Goal: Task Accomplishment & Management: Use online tool/utility

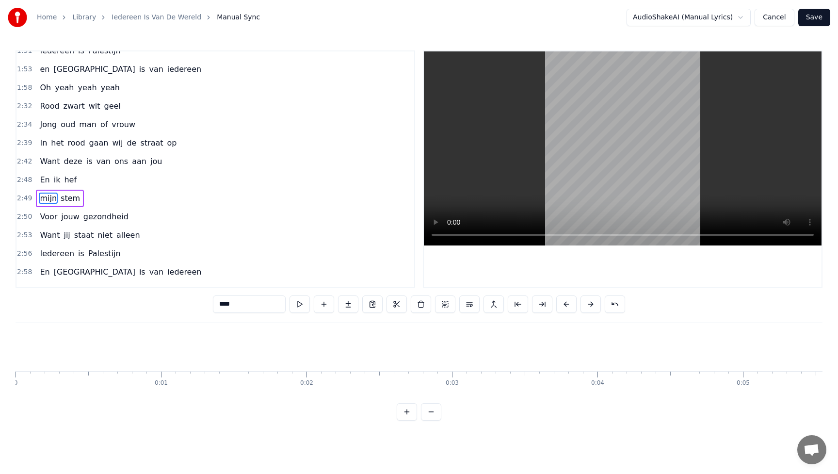
click at [812, 17] on button "Save" at bounding box center [814, 17] width 32 height 17
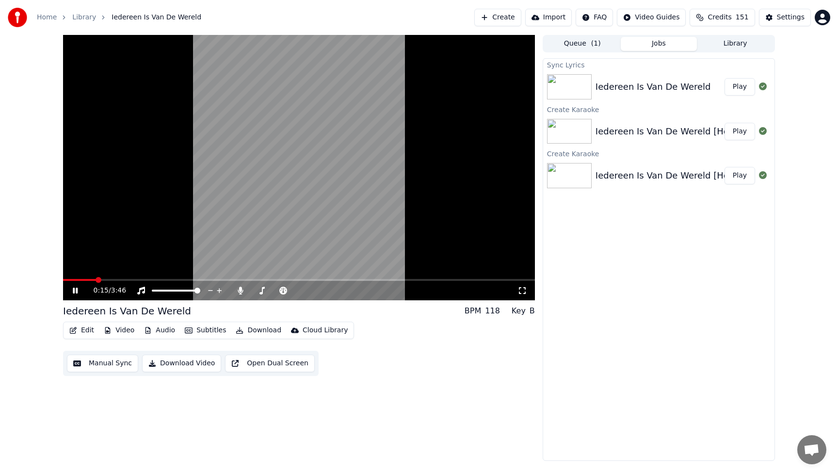
click at [71, 292] on icon at bounding box center [82, 291] width 23 height 8
click at [63, 277] on span at bounding box center [66, 280] width 6 height 6
click at [74, 292] on icon at bounding box center [75, 290] width 6 height 7
click at [242, 293] on icon at bounding box center [241, 291] width 10 height 8
click at [259, 290] on span at bounding box center [261, 291] width 6 height 6
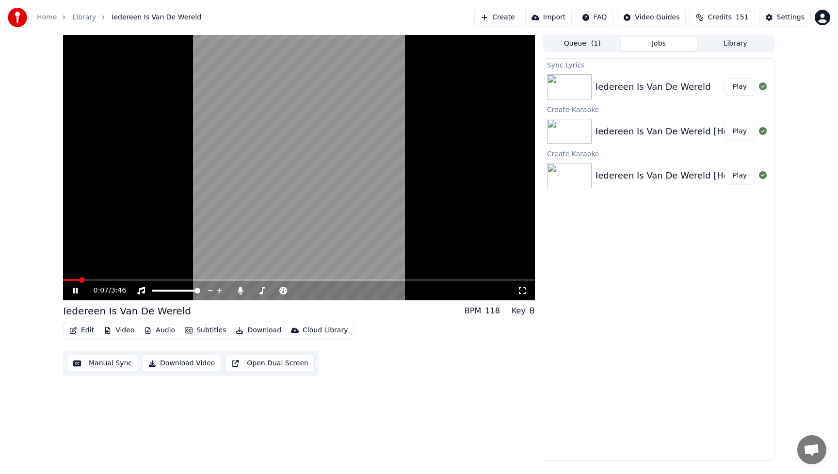
click at [522, 293] on icon at bounding box center [522, 291] width 10 height 8
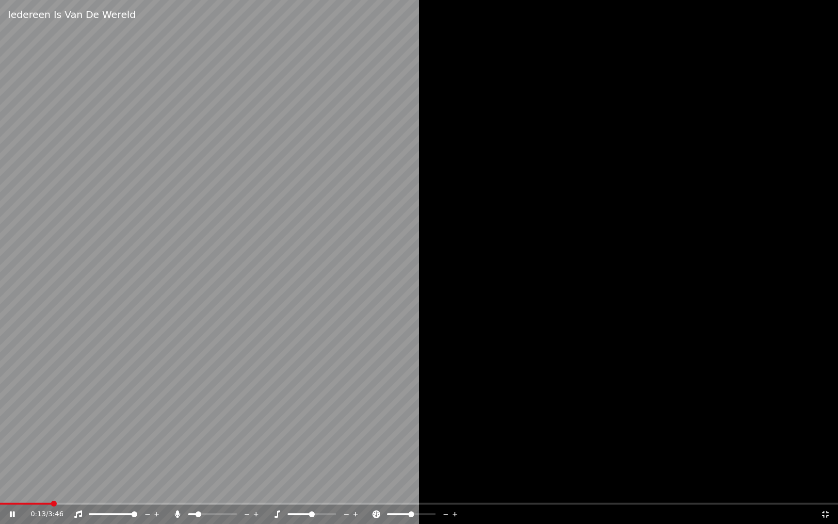
click at [825, 473] on icon at bounding box center [826, 514] width 10 height 8
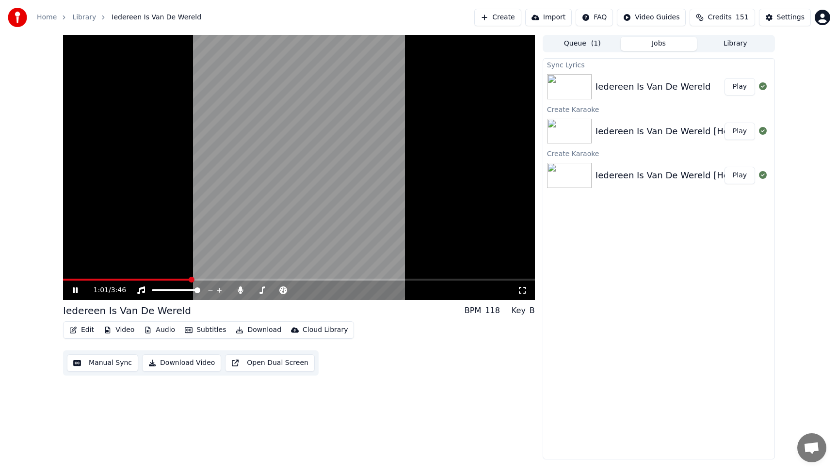
click at [190, 280] on span at bounding box center [126, 280] width 127 height 2
click at [161, 279] on span at bounding box center [128, 280] width 130 height 2
click at [141, 276] on video at bounding box center [299, 167] width 472 height 265
click at [137, 279] on span at bounding box center [100, 280] width 75 height 2
click at [207, 279] on span at bounding box center [299, 280] width 472 height 2
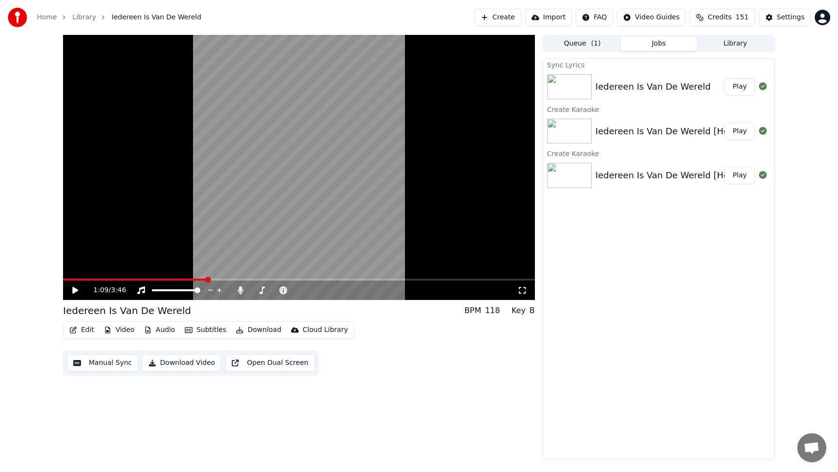
click at [216, 277] on video at bounding box center [299, 167] width 472 height 265
click at [225, 279] on span at bounding box center [299, 280] width 472 height 2
click at [223, 278] on video at bounding box center [299, 167] width 472 height 265
click at [222, 278] on video at bounding box center [299, 167] width 472 height 265
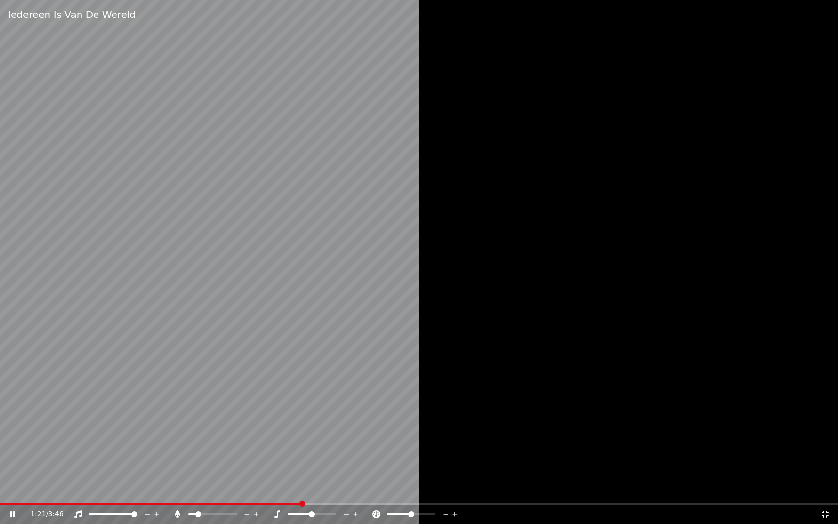
click at [254, 473] on video at bounding box center [419, 262] width 838 height 524
click at [255, 473] on span at bounding box center [127, 503] width 255 height 2
click at [827, 473] on icon at bounding box center [826, 514] width 10 height 8
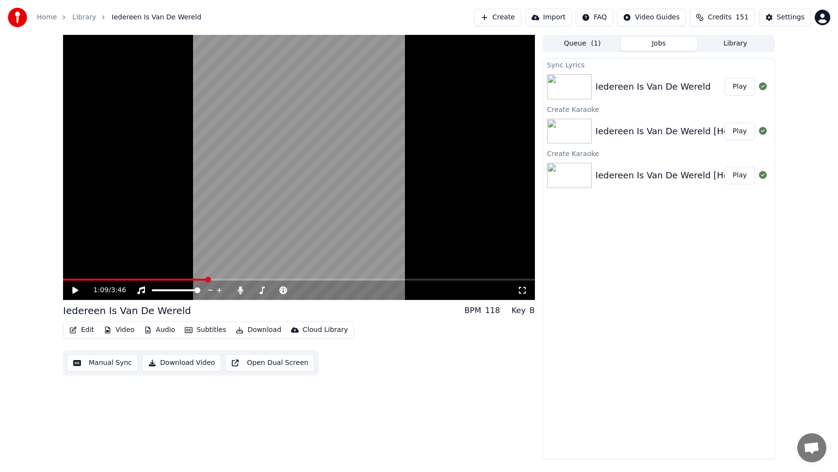
click at [76, 291] on icon at bounding box center [75, 290] width 6 height 7
click at [226, 278] on video at bounding box center [299, 167] width 472 height 265
click at [223, 279] on span at bounding box center [299, 280] width 472 height 2
click at [210, 279] on span at bounding box center [143, 280] width 161 height 2
click at [73, 289] on icon at bounding box center [75, 290] width 6 height 7
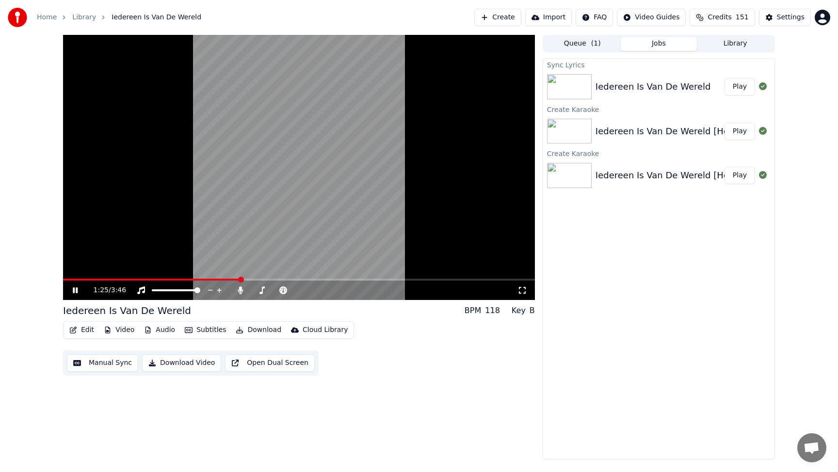
click at [214, 276] on video at bounding box center [299, 167] width 472 height 265
click at [212, 281] on div "1:25 / 3:46" at bounding box center [299, 290] width 472 height 19
click at [215, 278] on video at bounding box center [299, 167] width 472 height 265
click at [212, 280] on span at bounding box center [152, 280] width 179 height 2
click at [213, 280] on span at bounding box center [150, 280] width 174 height 2
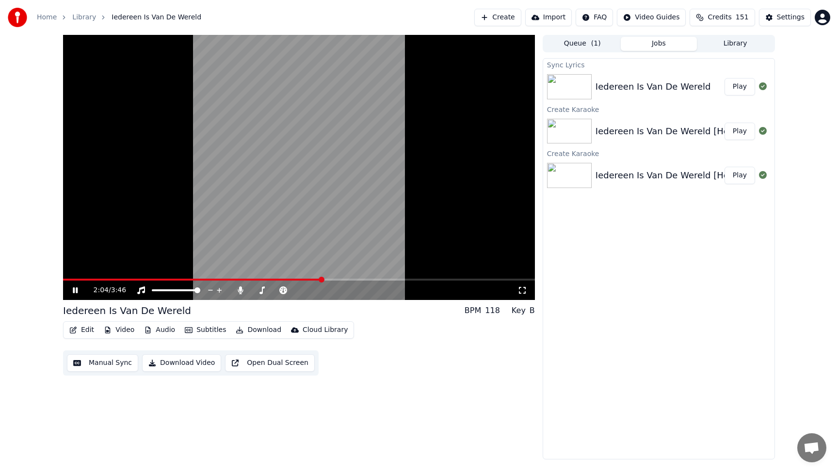
click at [167, 278] on video at bounding box center [299, 167] width 472 height 265
click at [163, 282] on div "2:04 / 3:46" at bounding box center [299, 290] width 472 height 19
click at [165, 280] on span at bounding box center [114, 280] width 102 height 2
click at [76, 290] on icon at bounding box center [75, 290] width 6 height 7
click at [137, 278] on video at bounding box center [299, 167] width 472 height 265
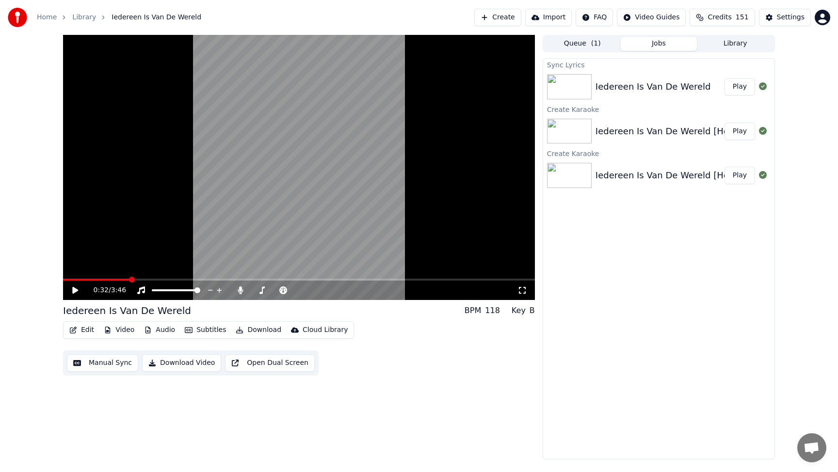
click at [129, 280] on span at bounding box center [96, 280] width 66 height 2
click at [114, 281] on div "0:32 / 3:46" at bounding box center [299, 290] width 472 height 19
click at [115, 279] on span at bounding box center [89, 280] width 52 height 2
click at [98, 280] on span at bounding box center [89, 280] width 52 height 2
click at [75, 288] on icon at bounding box center [82, 291] width 23 height 8
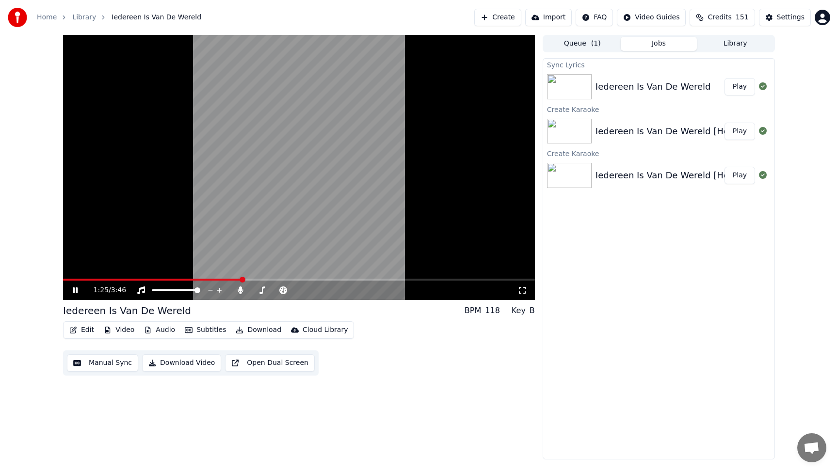
click at [215, 278] on video at bounding box center [299, 167] width 472 height 265
click at [217, 279] on span at bounding box center [140, 280] width 154 height 2
click at [76, 290] on icon at bounding box center [75, 290] width 6 height 7
drag, startPoint x: 76, startPoint y: 290, endPoint x: 55, endPoint y: 290, distance: 20.4
click at [56, 290] on div "2:01 / 3:46 Iedereen Is Van De Wereld BPM 118 Key B Edit Video Audio Subtitles …" at bounding box center [418, 247] width 727 height 425
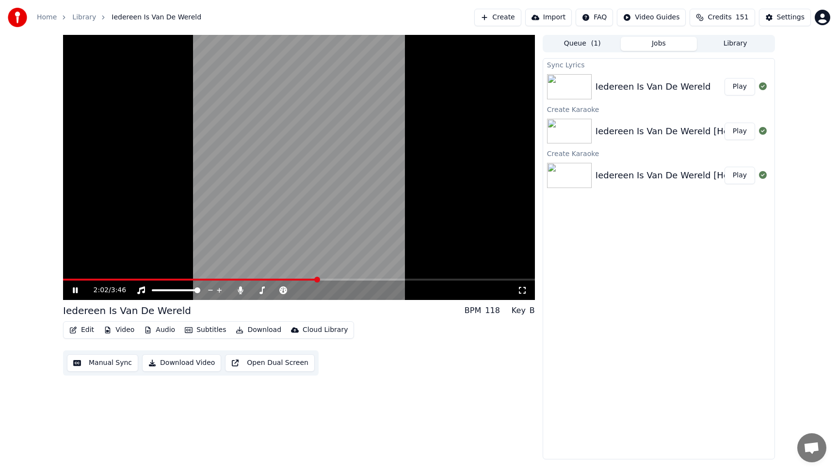
click at [127, 278] on video at bounding box center [299, 167] width 472 height 265
click at [126, 280] on span at bounding box center [190, 280] width 255 height 2
click at [86, 279] on span at bounding box center [94, 280] width 63 height 2
click at [76, 290] on icon at bounding box center [75, 290] width 6 height 7
click at [213, 278] on video at bounding box center [299, 167] width 472 height 265
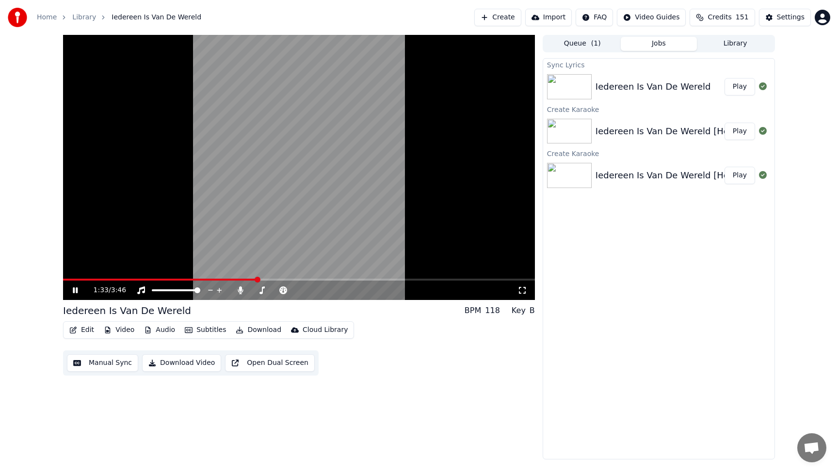
click at [211, 279] on span at bounding box center [160, 280] width 194 height 2
click at [75, 286] on div "1:38 / 3:46" at bounding box center [299, 291] width 464 height 10
click at [74, 288] on icon at bounding box center [75, 291] width 5 height 6
click at [72, 278] on video at bounding box center [299, 167] width 472 height 265
click at [70, 279] on span at bounding box center [167, 280] width 208 height 2
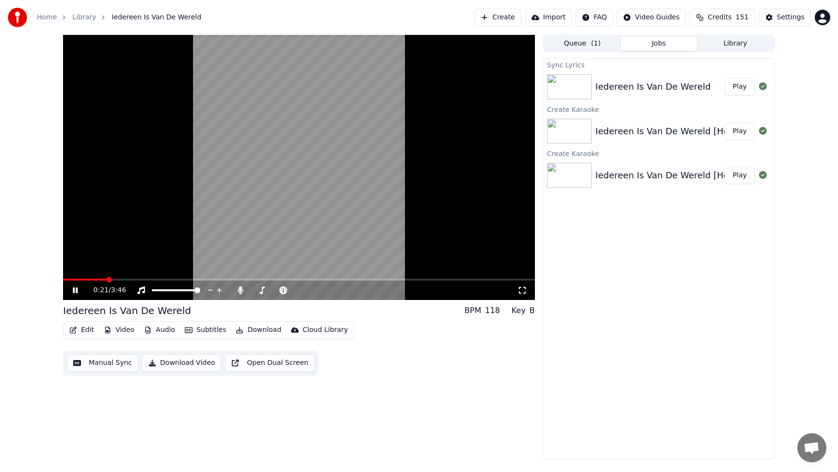
click at [107, 279] on span at bounding box center [299, 280] width 472 height 2
click at [105, 277] on video at bounding box center [299, 167] width 472 height 265
click at [102, 280] on span at bounding box center [87, 280] width 48 height 2
click at [72, 294] on div "0:19 / 3:46" at bounding box center [299, 291] width 464 height 10
click at [73, 292] on icon at bounding box center [75, 290] width 6 height 7
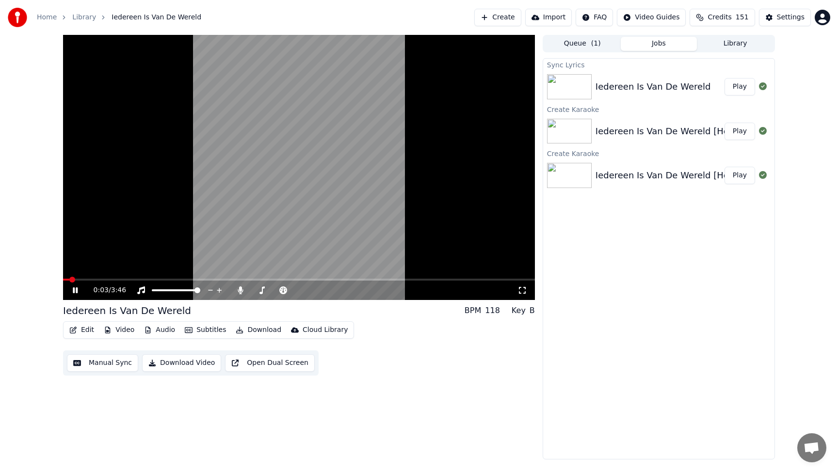
click at [69, 280] on span at bounding box center [66, 280] width 6 height 2
click at [113, 279] on span at bounding box center [299, 280] width 472 height 2
click at [102, 279] on span at bounding box center [83, 280] width 40 height 2
click at [94, 278] on video at bounding box center [299, 167] width 472 height 265
click at [98, 279] on span at bounding box center [83, 280] width 41 height 2
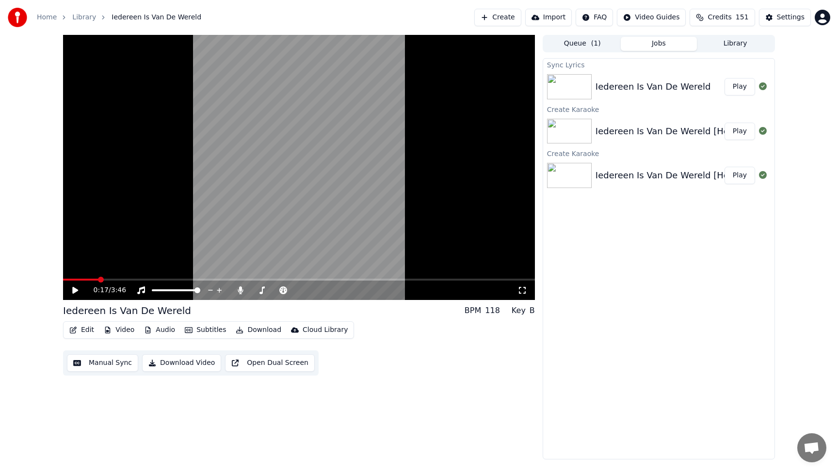
click at [77, 291] on icon at bounding box center [82, 291] width 23 height 8
click at [96, 279] on span at bounding box center [177, 280] width 228 height 2
click at [63, 277] on span at bounding box center [66, 280] width 6 height 6
click at [89, 279] on span at bounding box center [299, 280] width 472 height 2
click at [75, 290] on icon at bounding box center [75, 290] width 6 height 7
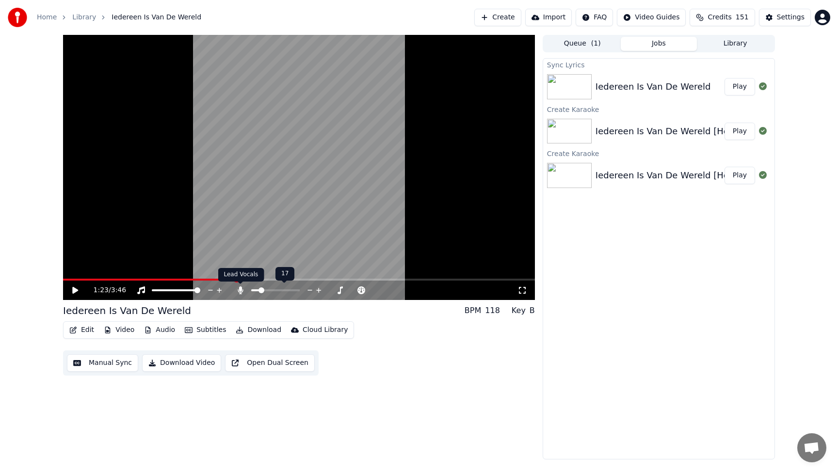
click at [236, 280] on div "Lead Vocals Lead Vocals" at bounding box center [241, 275] width 46 height 14
click at [210, 279] on span at bounding box center [149, 280] width 173 height 2
click at [221, 280] on span at bounding box center [299, 280] width 472 height 2
click at [79, 290] on icon at bounding box center [82, 291] width 23 height 8
click at [69, 291] on div "1:21 / 3:46" at bounding box center [299, 291] width 464 height 10
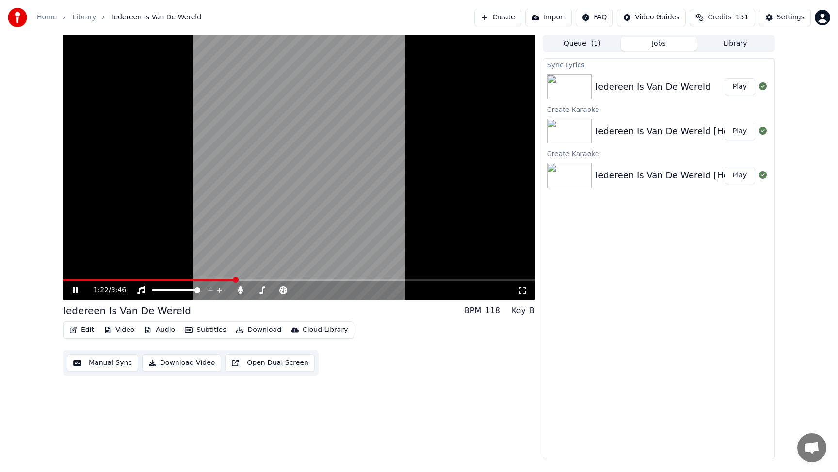
click at [78, 291] on icon at bounding box center [82, 291] width 23 height 8
click at [210, 279] on span at bounding box center [137, 280] width 148 height 2
click at [77, 290] on icon at bounding box center [75, 290] width 6 height 7
click at [200, 279] on span at bounding box center [131, 280] width 137 height 2
click at [76, 289] on icon at bounding box center [75, 290] width 6 height 7
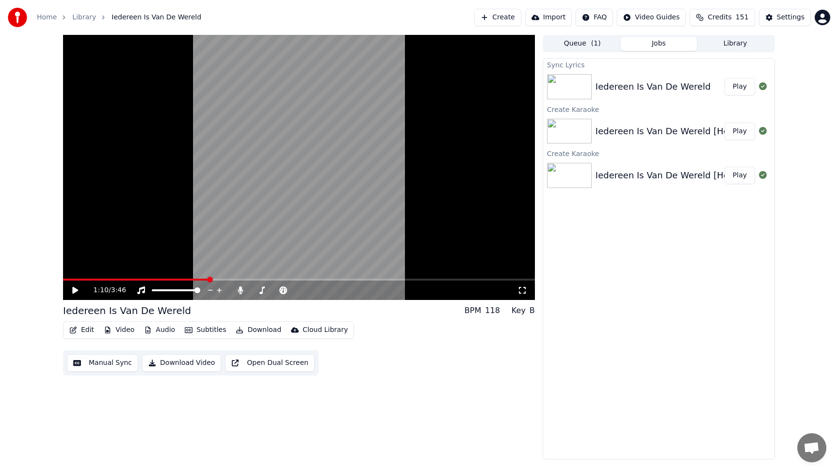
click at [209, 279] on span at bounding box center [136, 280] width 146 height 2
click at [75, 290] on icon at bounding box center [75, 290] width 6 height 7
click at [236, 280] on span at bounding box center [299, 280] width 472 height 2
click at [229, 279] on span at bounding box center [150, 280] width 175 height 2
click at [220, 280] on span at bounding box center [147, 280] width 169 height 2
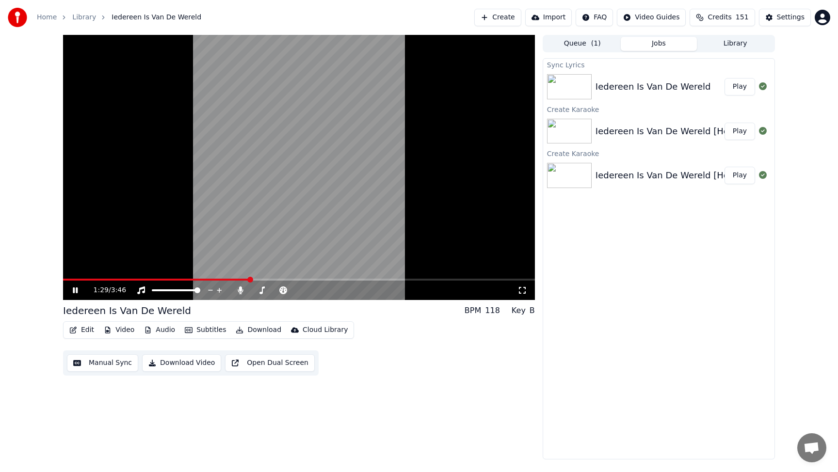
click at [230, 279] on span at bounding box center [156, 280] width 186 height 2
click at [227, 278] on video at bounding box center [299, 167] width 472 height 265
click at [224, 280] on span at bounding box center [149, 280] width 173 height 2
click at [77, 291] on icon at bounding box center [75, 290] width 6 height 7
click at [206, 279] on span at bounding box center [151, 280] width 176 height 2
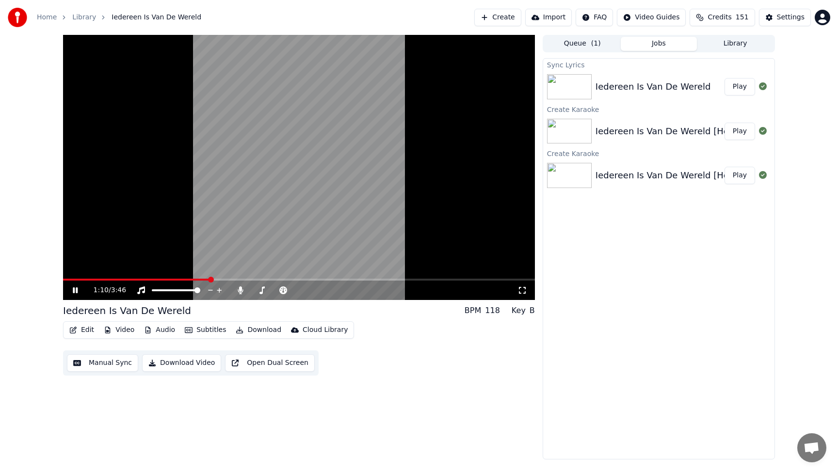
click at [222, 278] on video at bounding box center [299, 167] width 472 height 265
click at [220, 280] on span at bounding box center [299, 280] width 472 height 2
click at [215, 277] on video at bounding box center [299, 167] width 472 height 265
click at [217, 279] on span at bounding box center [140, 280] width 154 height 2
click at [74, 290] on icon at bounding box center [75, 290] width 6 height 7
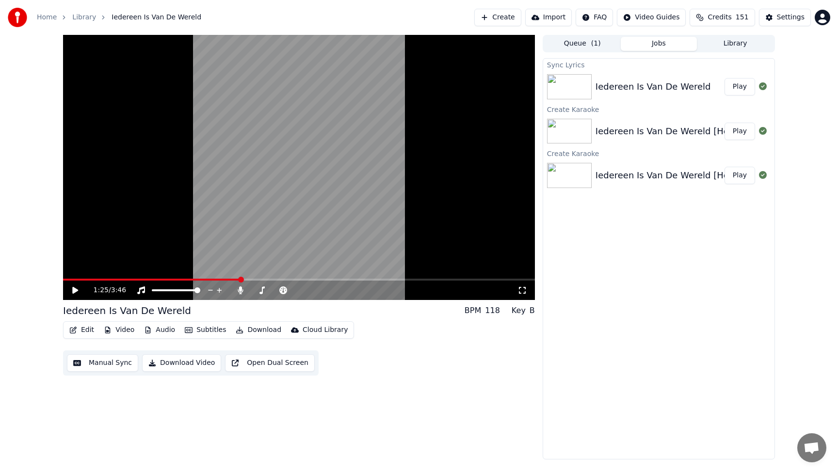
click at [240, 279] on span at bounding box center [151, 280] width 177 height 2
click at [231, 278] on video at bounding box center [299, 167] width 472 height 265
click at [228, 279] on span at bounding box center [146, 280] width 167 height 2
click at [222, 279] on span at bounding box center [148, 280] width 170 height 2
click at [221, 279] on span at bounding box center [142, 280] width 158 height 2
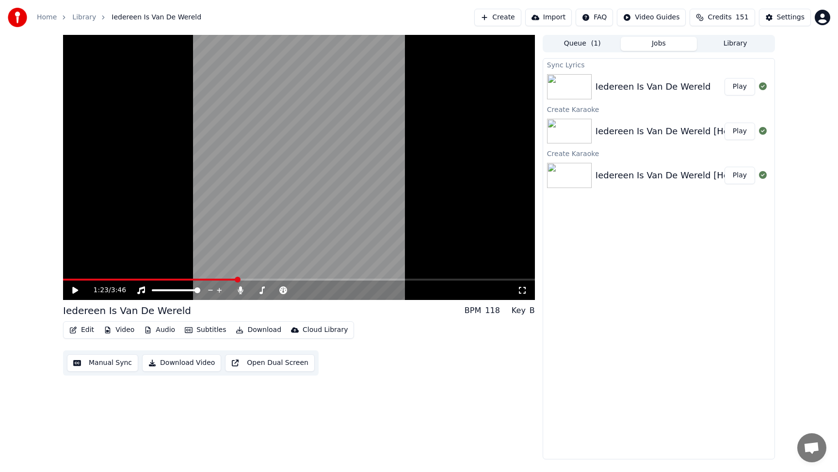
click at [83, 329] on button "Edit" at bounding box center [81, 330] width 32 height 14
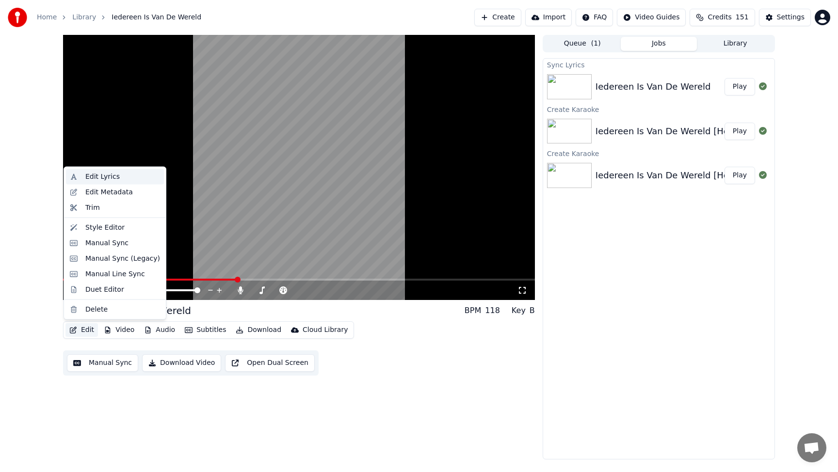
click at [105, 179] on div "Edit Lyrics" at bounding box center [102, 177] width 34 height 10
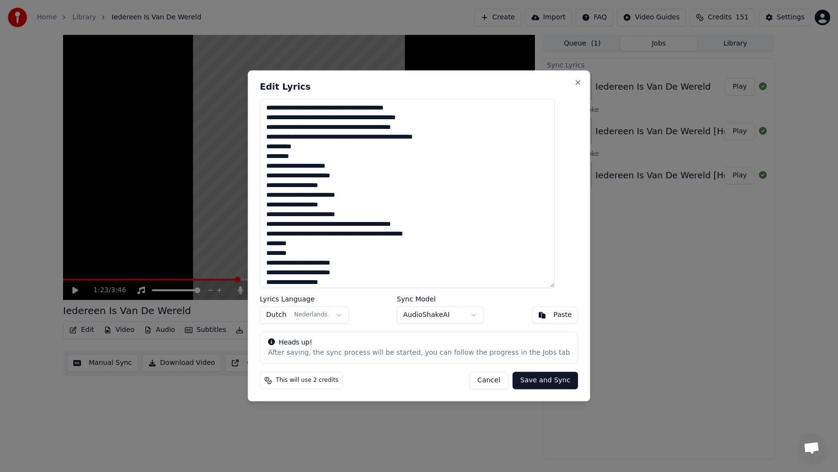
click at [469, 380] on button "Cancel" at bounding box center [488, 380] width 39 height 17
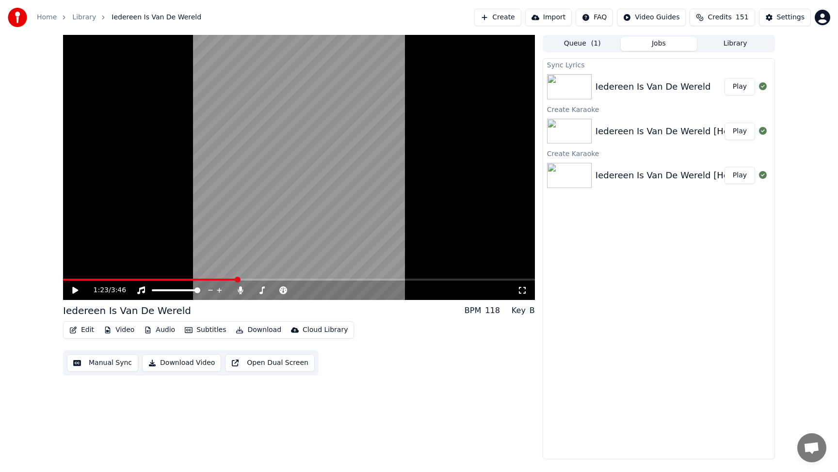
click at [84, 330] on button "Edit" at bounding box center [81, 330] width 32 height 14
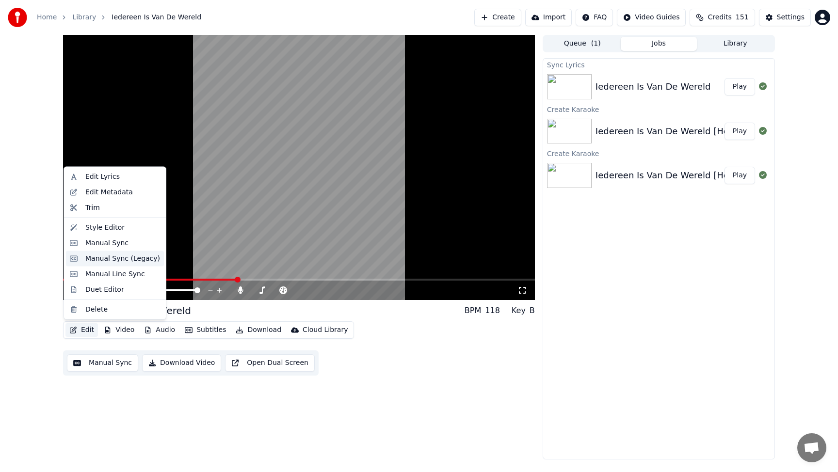
click at [115, 261] on div "Manual Sync (Legacy)" at bounding box center [122, 259] width 75 height 10
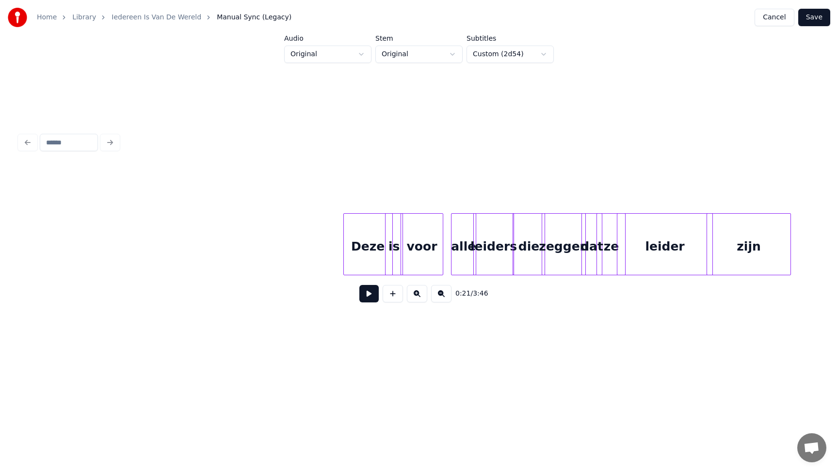
scroll to position [0, 7305]
click at [367, 250] on div "Deze" at bounding box center [367, 247] width 48 height 66
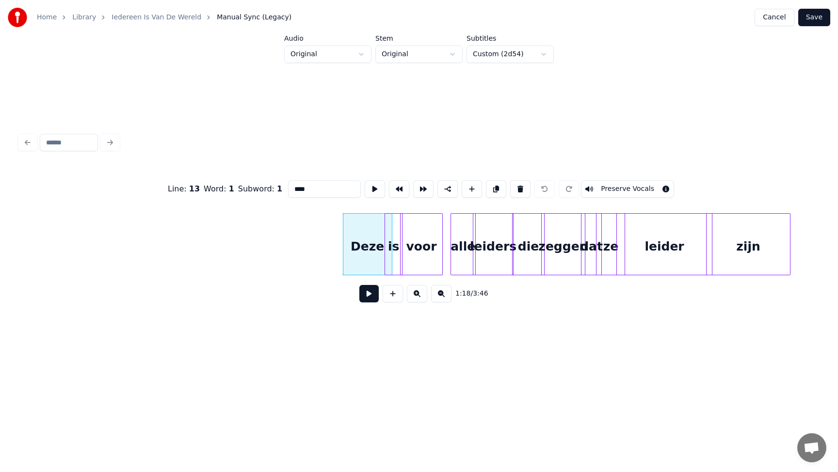
drag, startPoint x: 312, startPoint y: 187, endPoint x: 266, endPoint y: 186, distance: 46.6
click at [266, 186] on div "Line : 13 Word : 1 Subword : 1 **** Preserve Vocals" at bounding box center [418, 189] width 799 height 48
click at [467, 259] on div "alle" at bounding box center [463, 247] width 24 height 66
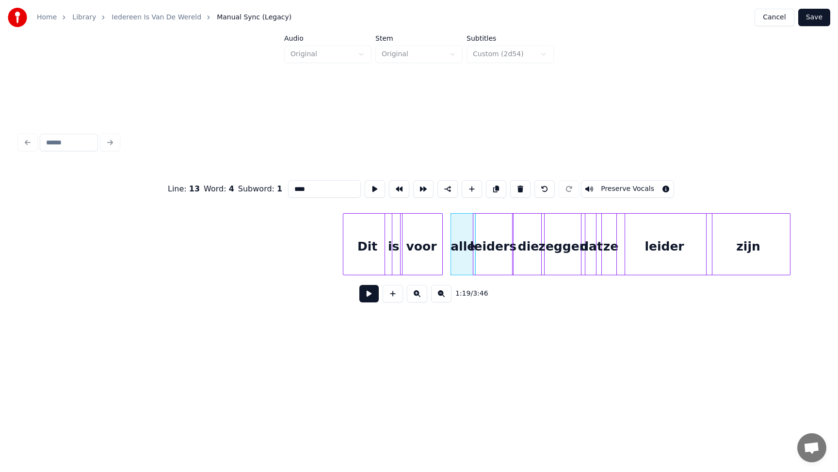
drag, startPoint x: 312, startPoint y: 189, endPoint x: 263, endPoint y: 184, distance: 48.8
click at [263, 184] on div "Line : 13 Word : 4 Subword : 1 **** Preserve Vocals" at bounding box center [418, 189] width 799 height 48
click at [554, 250] on div "zeggen" at bounding box center [563, 247] width 43 height 66
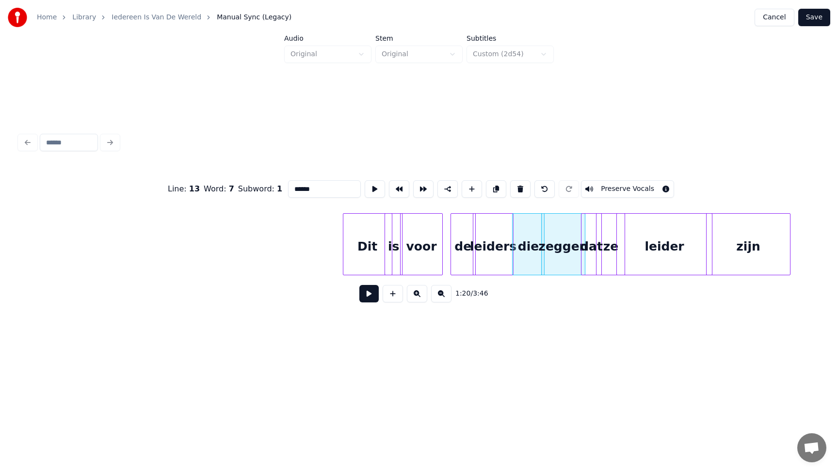
drag, startPoint x: 322, startPoint y: 191, endPoint x: 259, endPoint y: 179, distance: 64.0
click at [259, 179] on div "Line : 13 Word : 7 Subword : 1 ****** Preserve Vocals" at bounding box center [418, 189] width 799 height 48
click at [432, 247] on div "voor" at bounding box center [422, 247] width 42 height 66
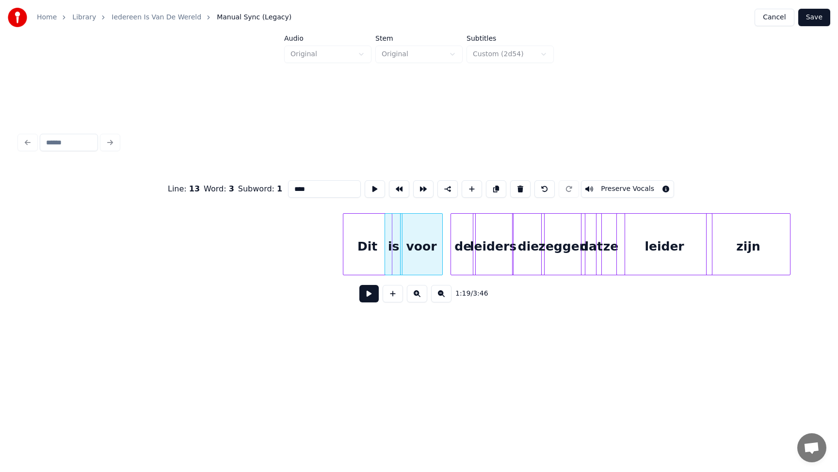
click at [441, 244] on div "voor" at bounding box center [421, 244] width 43 height 62
click at [431, 245] on div at bounding box center [432, 244] width 3 height 61
click at [464, 244] on div "de" at bounding box center [463, 247] width 24 height 66
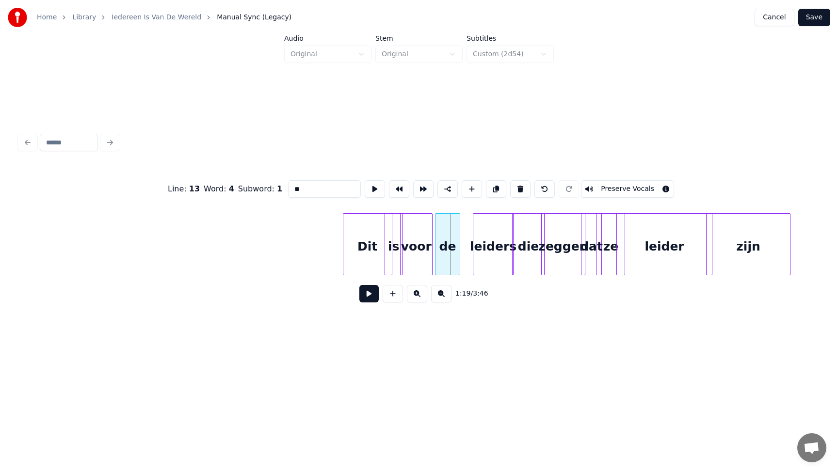
click at [449, 236] on div "de" at bounding box center [447, 247] width 24 height 66
click at [480, 240] on div "leiders" at bounding box center [492, 247] width 39 height 66
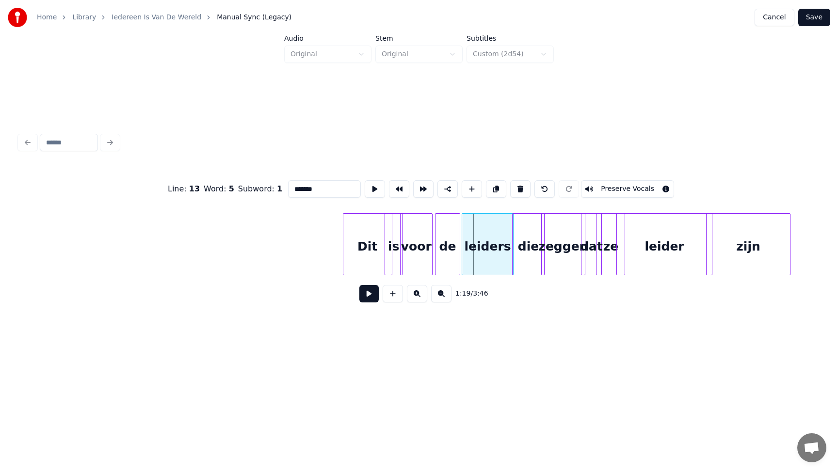
click at [464, 248] on div at bounding box center [463, 244] width 3 height 61
click at [647, 251] on div "leider" at bounding box center [665, 247] width 96 height 66
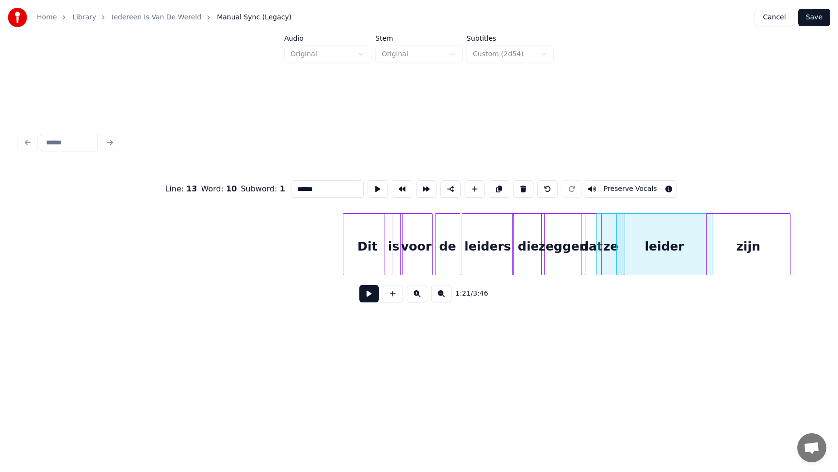
click at [620, 250] on div "leider" at bounding box center [665, 247] width 96 height 66
type input "******"
click at [371, 295] on button at bounding box center [368, 293] width 19 height 17
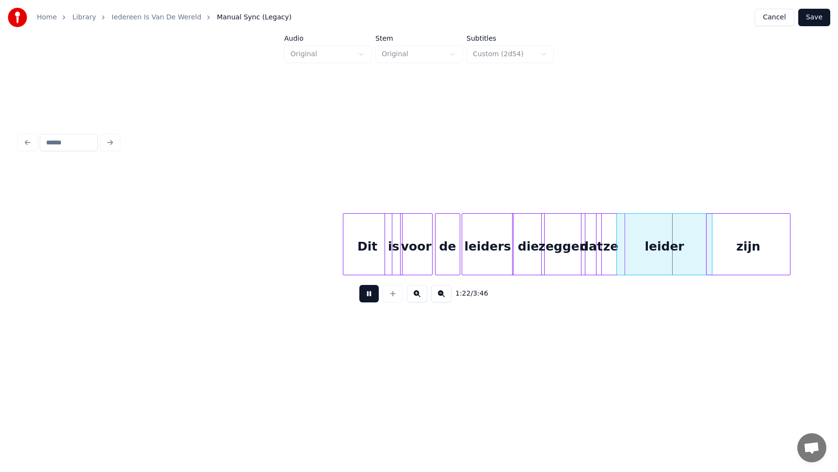
click at [371, 295] on button at bounding box center [368, 293] width 19 height 17
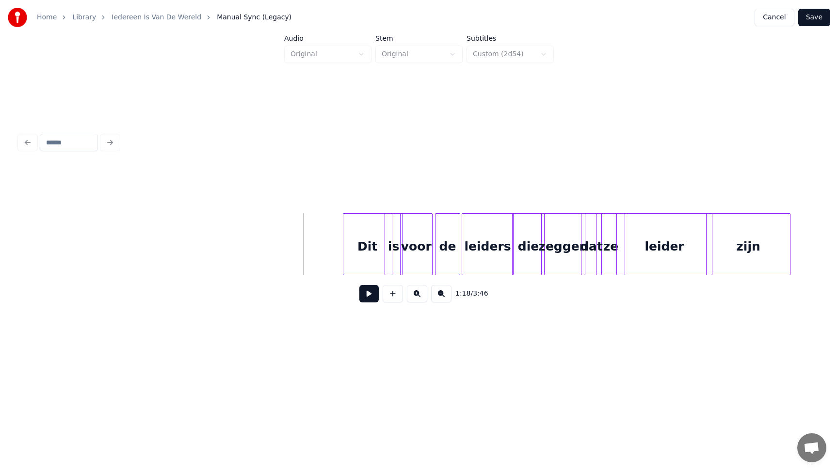
click at [372, 294] on button at bounding box center [368, 293] width 19 height 17
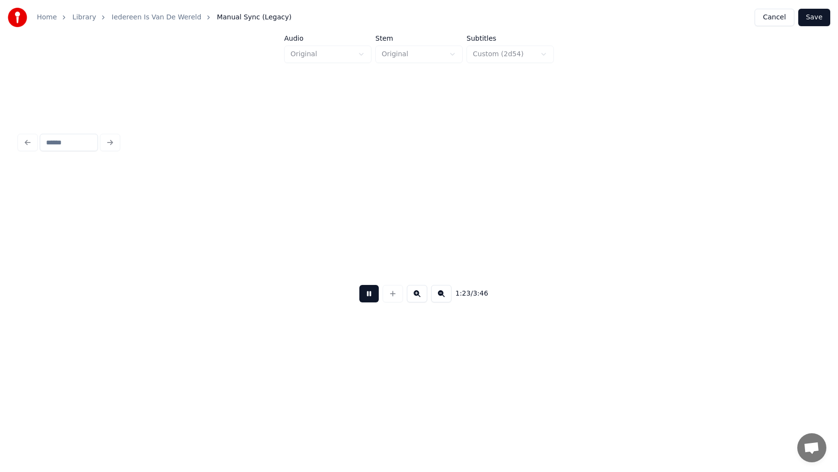
click at [359, 285] on button at bounding box center [368, 293] width 19 height 17
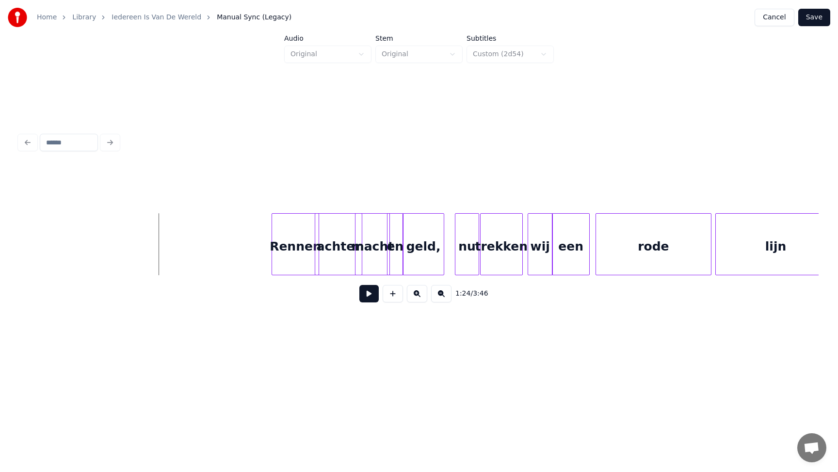
click at [371, 296] on button at bounding box center [368, 293] width 19 height 17
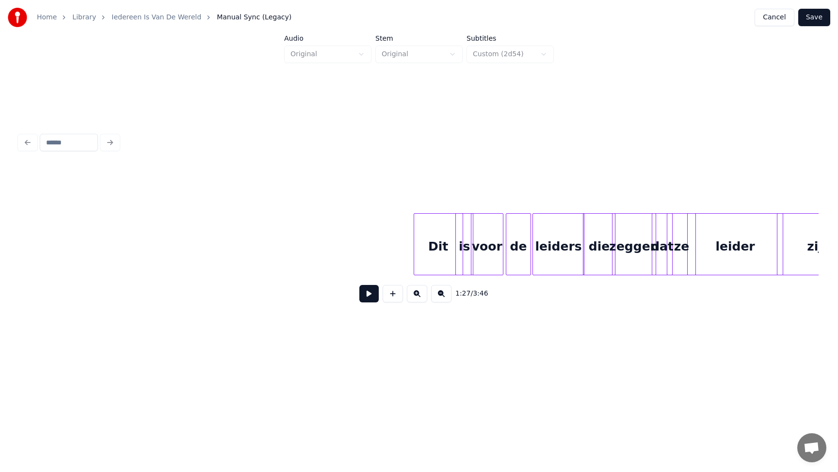
scroll to position [0, 7225]
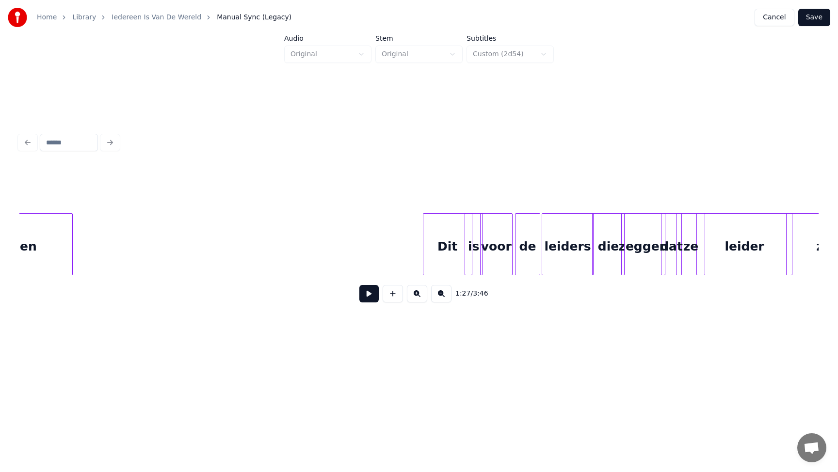
click at [363, 294] on button at bounding box center [368, 293] width 19 height 17
click at [359, 285] on button at bounding box center [368, 293] width 19 height 17
click at [445, 256] on div "Dit" at bounding box center [447, 247] width 48 height 66
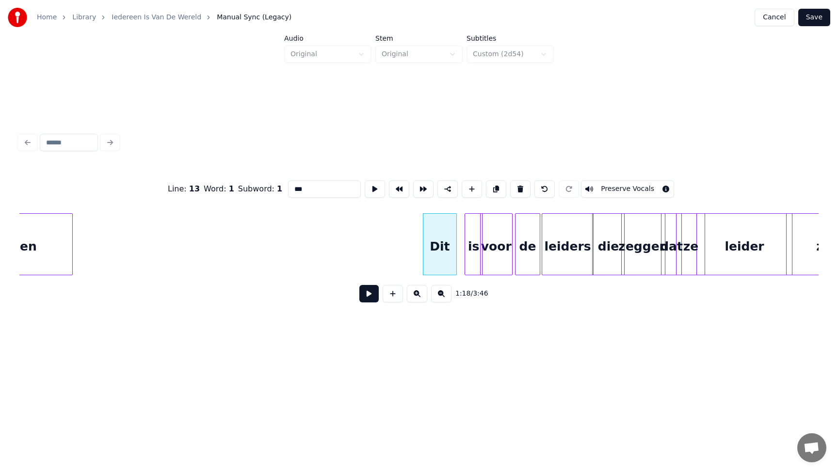
click at [454, 243] on div at bounding box center [454, 244] width 3 height 61
click at [462, 242] on div "is" at bounding box center [464, 247] width 17 height 66
click at [480, 242] on div "voor" at bounding box center [489, 247] width 32 height 66
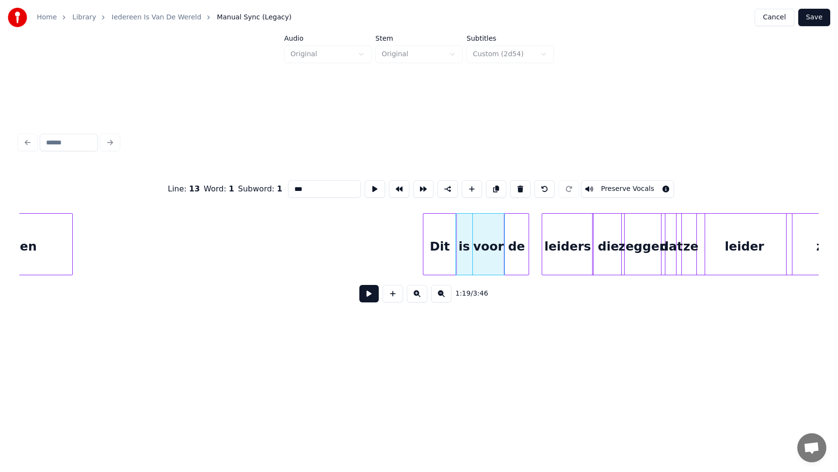
click at [512, 238] on div "de" at bounding box center [516, 247] width 24 height 66
click at [558, 247] on div "leiders" at bounding box center [567, 247] width 50 height 66
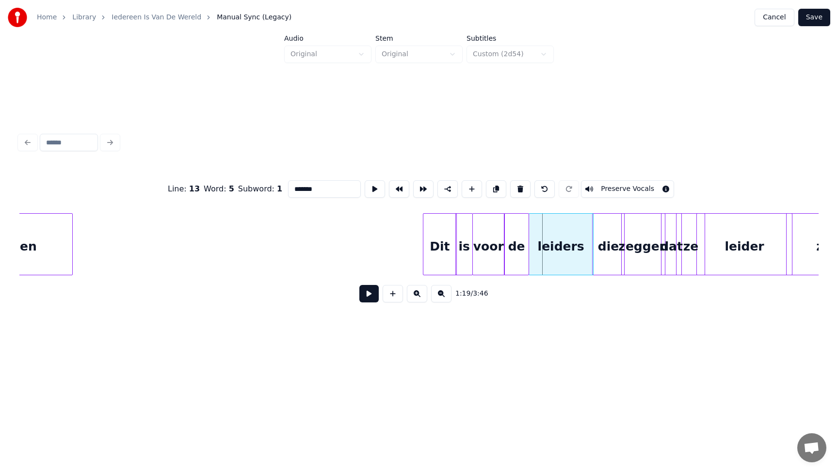
click at [530, 249] on div at bounding box center [530, 244] width 3 height 61
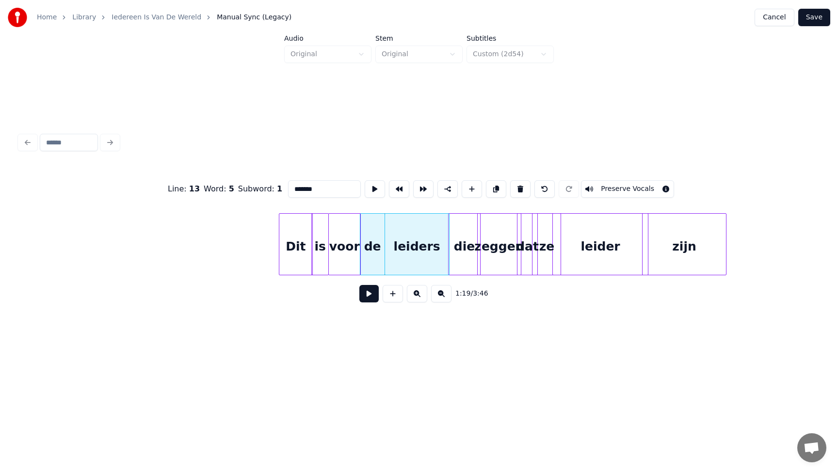
scroll to position [0, 7381]
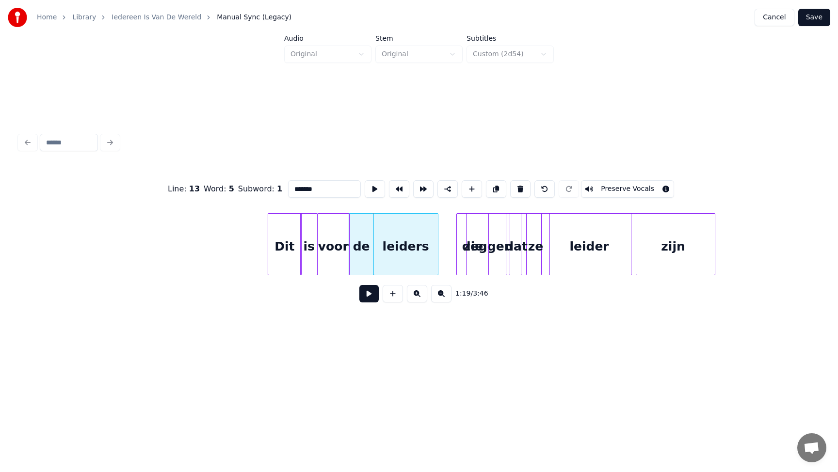
click at [471, 247] on div "die" at bounding box center [473, 247] width 32 height 66
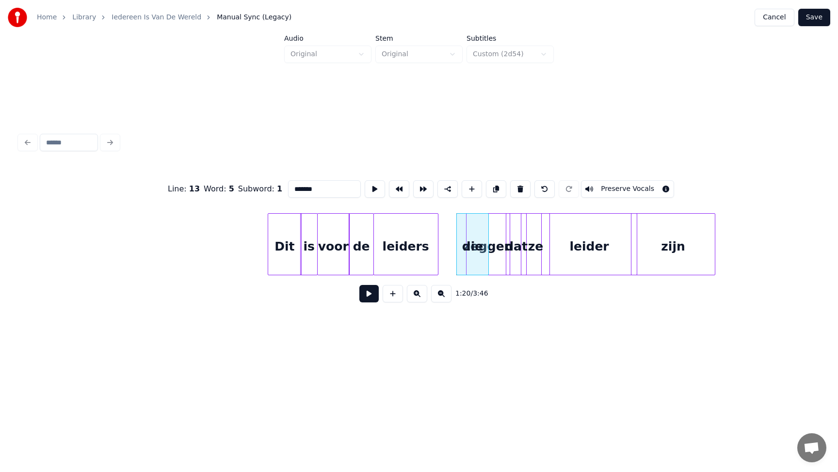
click at [577, 244] on div "leider" at bounding box center [590, 247] width 96 height 66
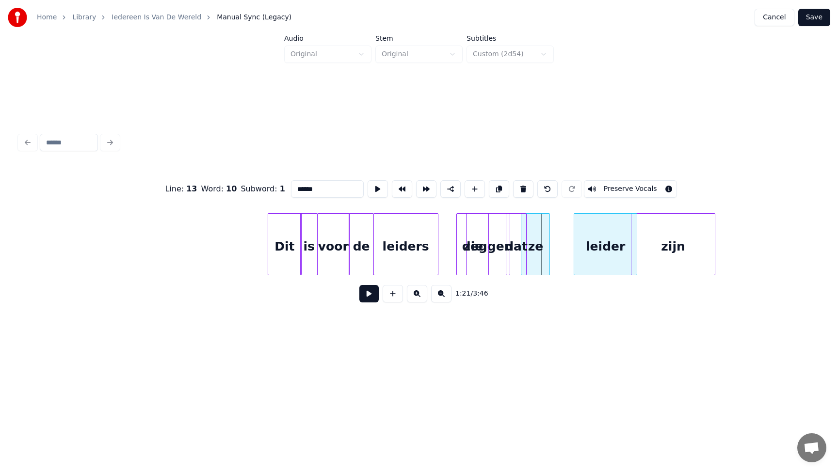
click at [576, 245] on div at bounding box center [575, 244] width 3 height 61
click at [563, 244] on div "ze" at bounding box center [558, 247] width 28 height 66
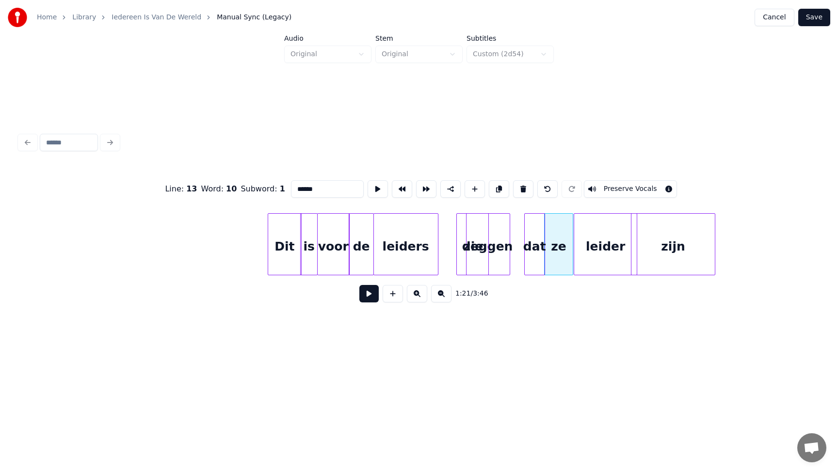
click at [539, 248] on div "dat" at bounding box center [535, 247] width 20 height 66
click at [520, 245] on div "zeggen" at bounding box center [505, 247] width 43 height 66
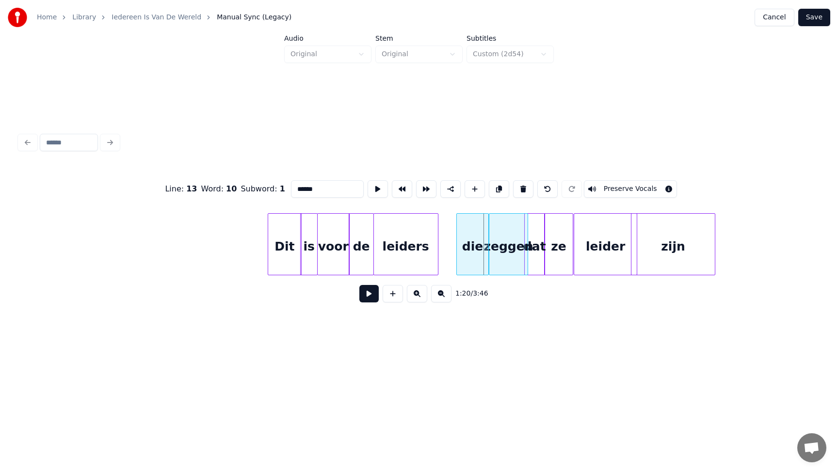
click at [489, 246] on div at bounding box center [490, 244] width 3 height 61
click at [527, 246] on div "zeggen" at bounding box center [508, 247] width 38 height 66
click at [532, 245] on div "dat" at bounding box center [535, 247] width 20 height 66
click at [519, 248] on div at bounding box center [519, 244] width 3 height 61
click at [526, 248] on div at bounding box center [526, 244] width 3 height 61
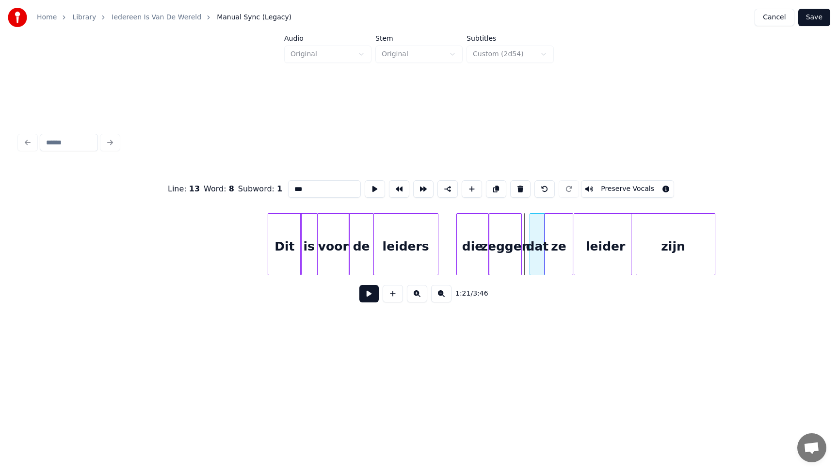
click at [532, 246] on div at bounding box center [531, 244] width 3 height 61
click at [519, 245] on div at bounding box center [519, 244] width 3 height 61
click at [528, 245] on div at bounding box center [527, 244] width 3 height 61
click at [564, 265] on div "ze" at bounding box center [559, 247] width 28 height 66
click at [569, 250] on div "ze" at bounding box center [559, 247] width 28 height 66
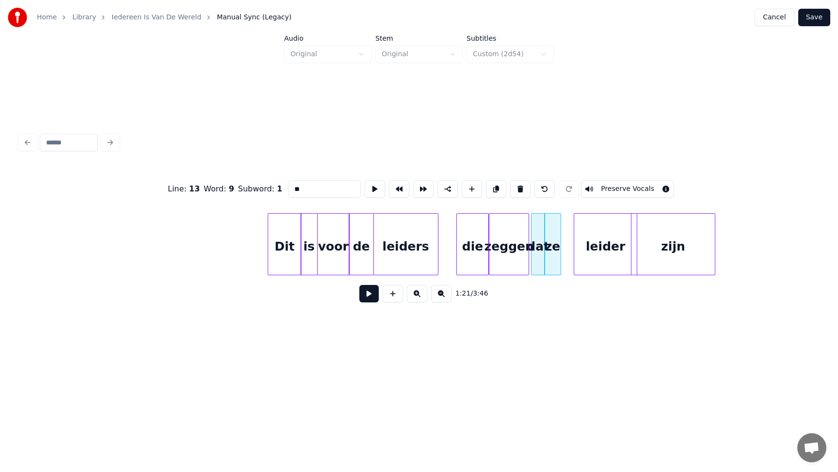
click at [558, 246] on div at bounding box center [559, 244] width 3 height 61
click at [554, 241] on div "ze" at bounding box center [557, 247] width 16 height 66
click at [531, 243] on div at bounding box center [530, 244] width 3 height 61
click at [548, 240] on div "dat" at bounding box center [538, 244] width 19 height 62
click at [582, 249] on div "leider" at bounding box center [605, 247] width 63 height 66
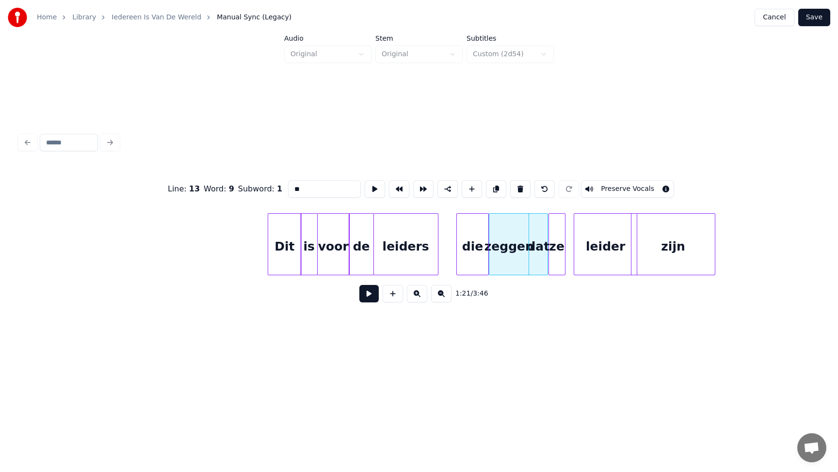
type input "******"
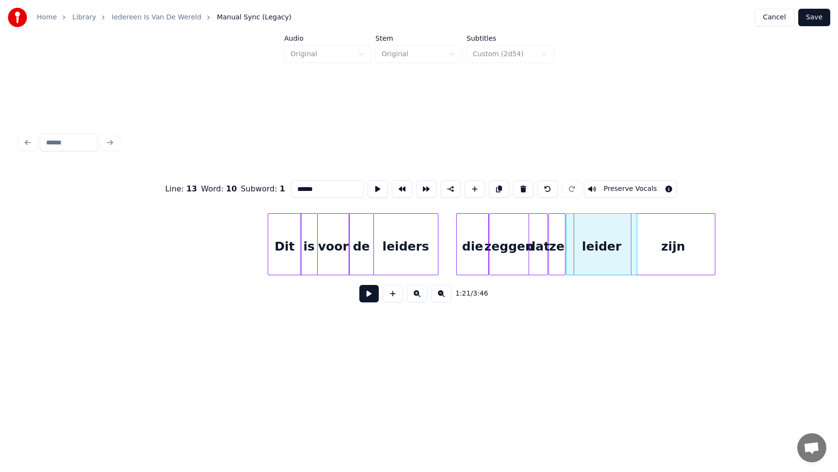
click at [567, 245] on div at bounding box center [567, 244] width 3 height 61
click at [819, 18] on button "Save" at bounding box center [814, 17] width 32 height 17
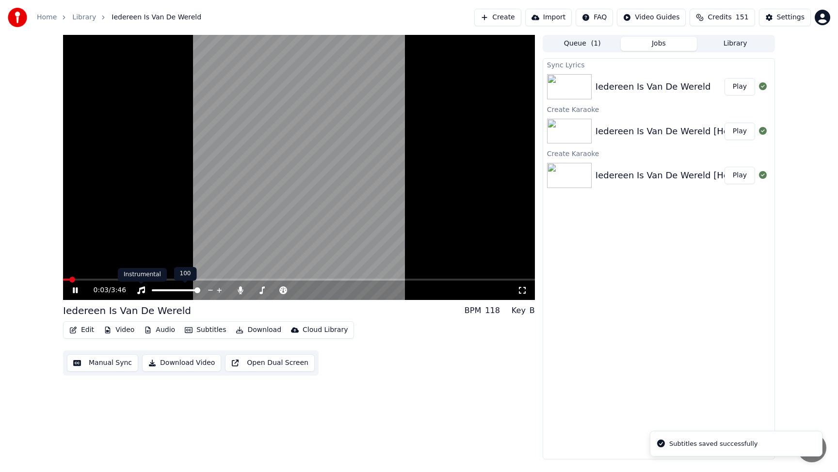
click at [148, 278] on div "Instrumental Instrumental" at bounding box center [142, 275] width 49 height 14
click at [92, 277] on video at bounding box center [299, 167] width 472 height 265
click at [108, 277] on span at bounding box center [105, 280] width 6 height 6
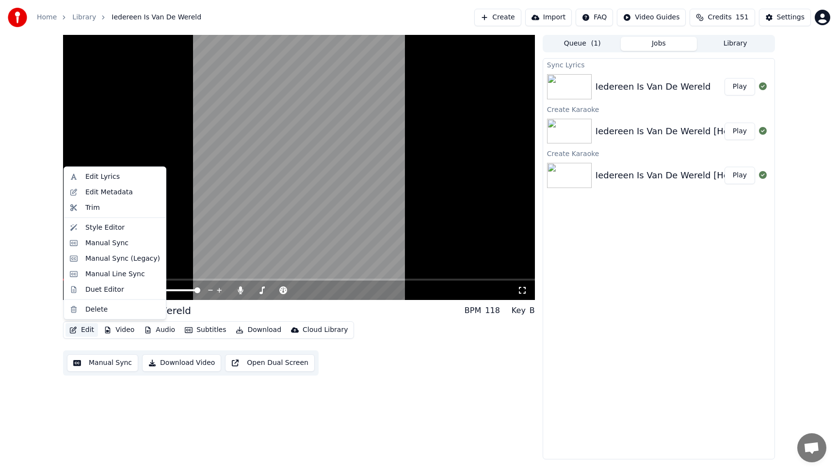
click at [85, 330] on button "Edit" at bounding box center [81, 330] width 32 height 14
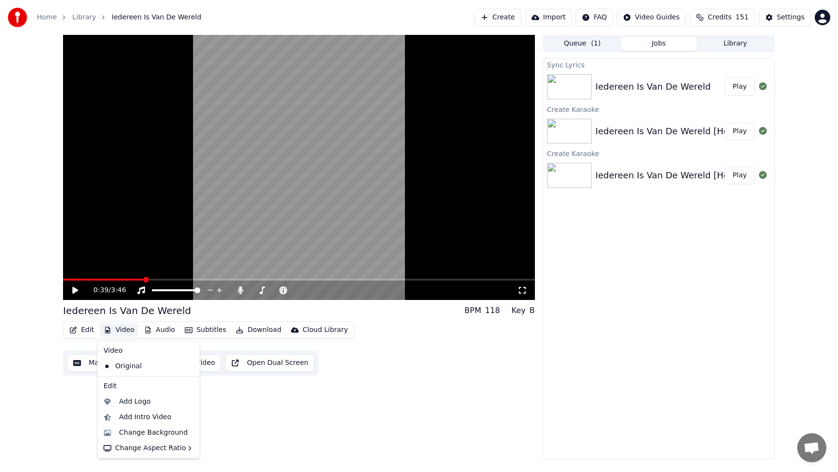
click at [41, 403] on div "0:39 / 3:46 Iedereen Is Van De Wereld BPM 118 Key B Edit Video Audio Subtitles …" at bounding box center [419, 247] width 838 height 425
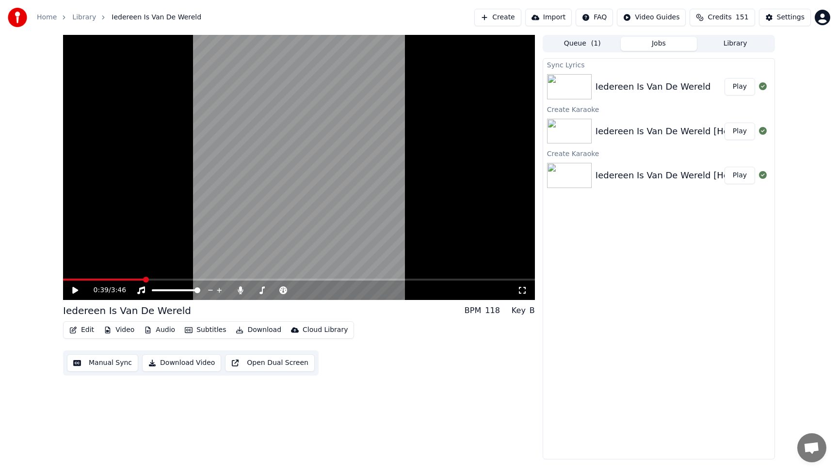
click at [74, 290] on icon at bounding box center [75, 290] width 6 height 7
click at [240, 279] on span at bounding box center [176, 280] width 226 height 2
click at [217, 279] on span at bounding box center [140, 280] width 154 height 2
click at [74, 292] on icon at bounding box center [75, 290] width 6 height 7
click at [97, 278] on video at bounding box center [299, 167] width 472 height 265
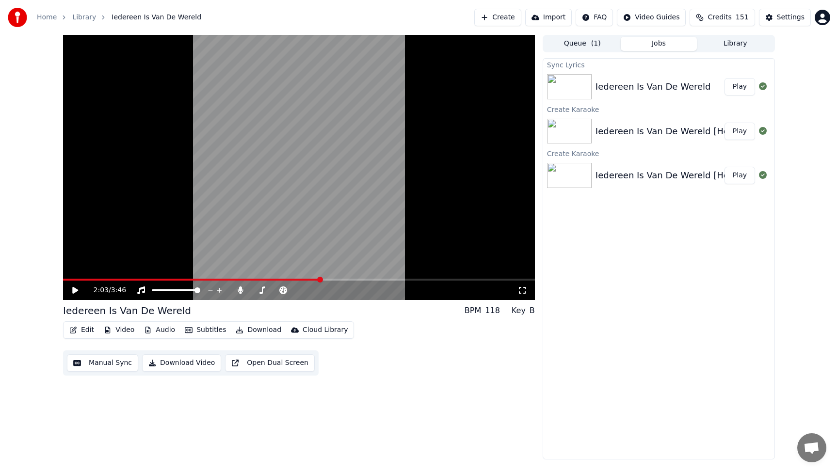
click at [74, 279] on span at bounding box center [191, 280] width 257 height 2
click at [76, 289] on icon at bounding box center [82, 291] width 23 height 8
click at [91, 279] on span at bounding box center [299, 280] width 472 height 2
